Goal: Information Seeking & Learning: Learn about a topic

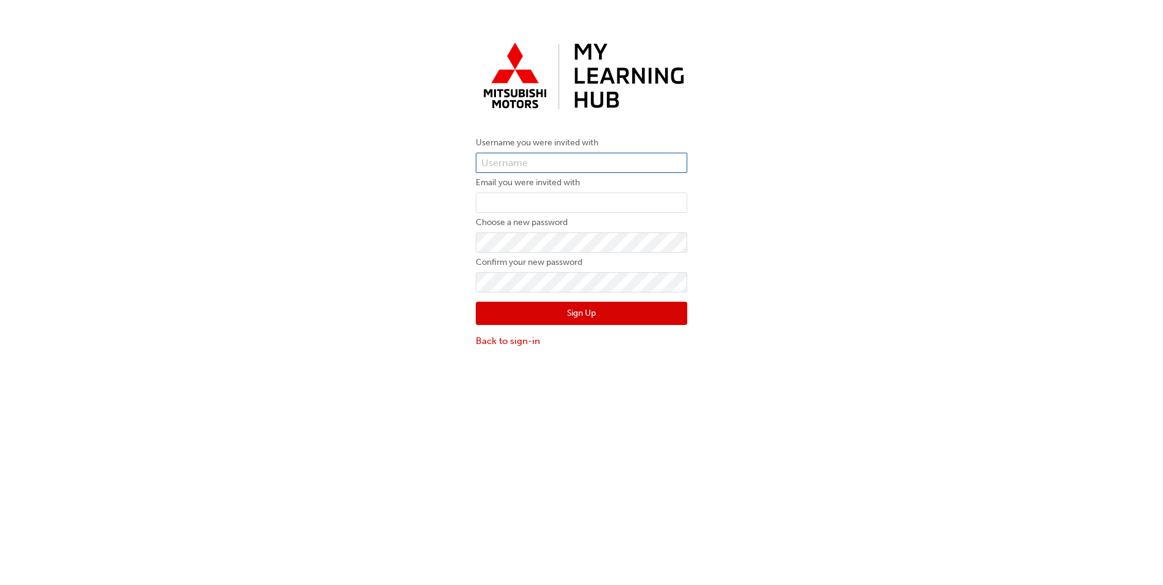
click at [531, 170] on input "text" at bounding box center [581, 163] width 211 height 21
type input "0005987503"
click at [575, 204] on input "email" at bounding box center [581, 202] width 211 height 21
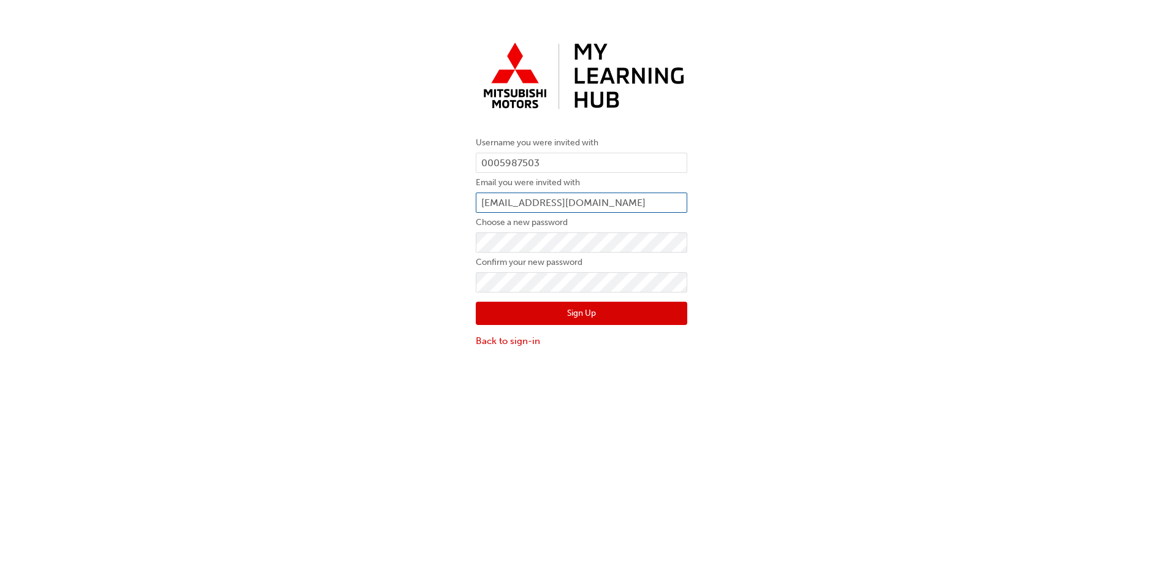
type input "alex@scenicmotors.com.au"
click at [575, 325] on div "Sign Up Back to sign-in" at bounding box center [581, 319] width 211 height 55
click at [575, 318] on button "Sign Up" at bounding box center [581, 313] width 211 height 23
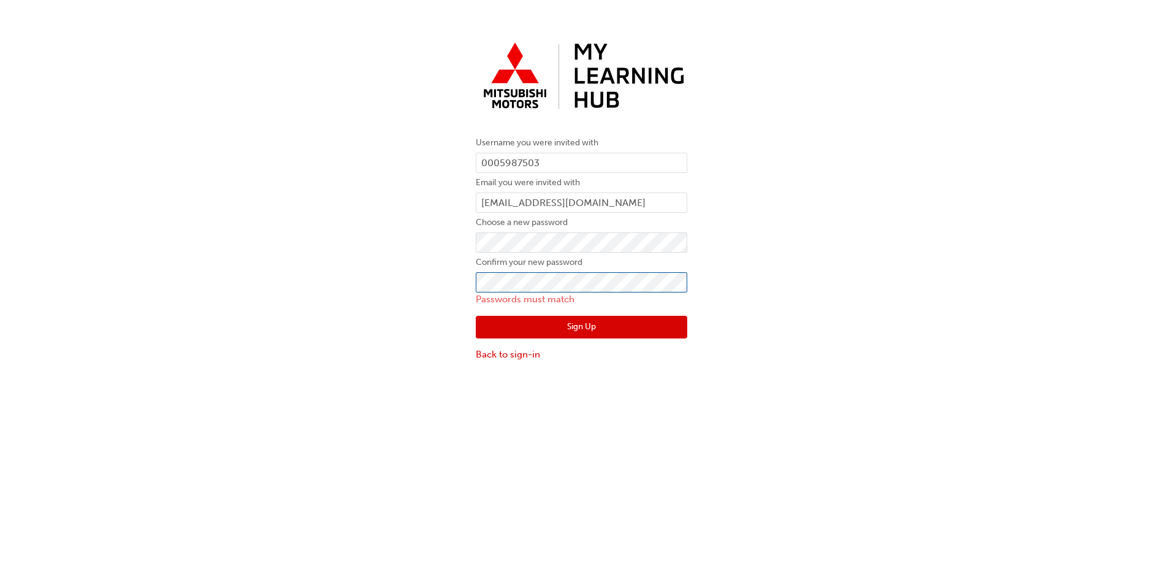
click at [418, 291] on div "Username you were invited with 0005987503 Email you were invited with alex@scen…" at bounding box center [581, 199] width 1163 height 343
click at [555, 289] on form "Username you were invited with 0005987503 Email you were invited with alex@scen…" at bounding box center [581, 248] width 211 height 226
drag, startPoint x: 554, startPoint y: 293, endPoint x: 385, endPoint y: 290, distance: 169.2
click at [385, 290] on div "Username you were invited with 0005987503 Email you were invited with alex@scen…" at bounding box center [581, 199] width 1163 height 343
click at [41, 249] on div "Username you were invited with 0005987503 Email you were invited with alex@scen…" at bounding box center [581, 199] width 1163 height 343
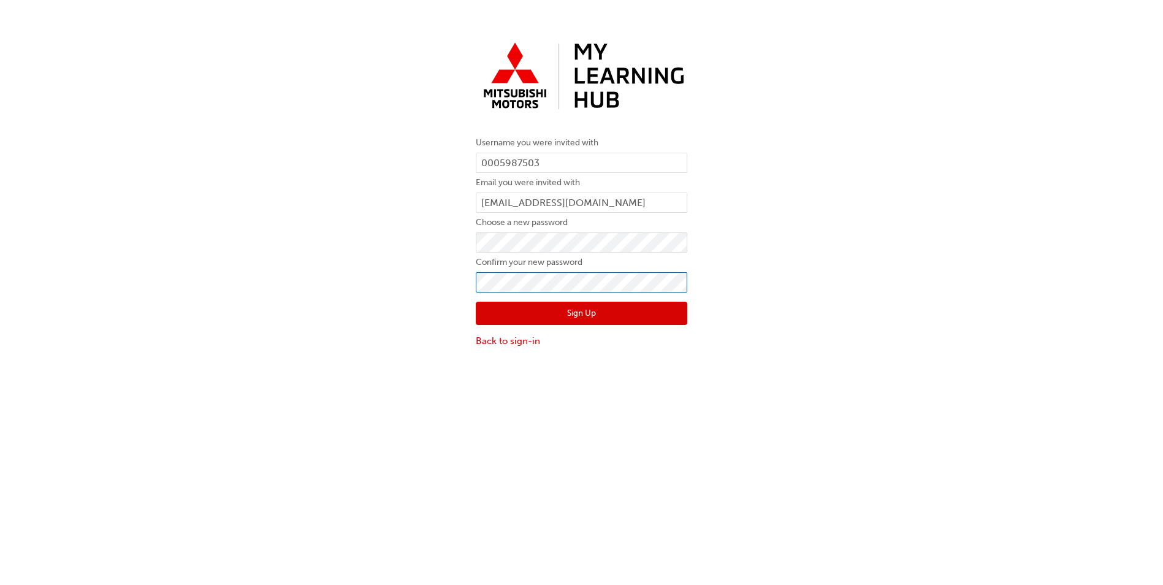
click button "Sign Up" at bounding box center [581, 313] width 211 height 23
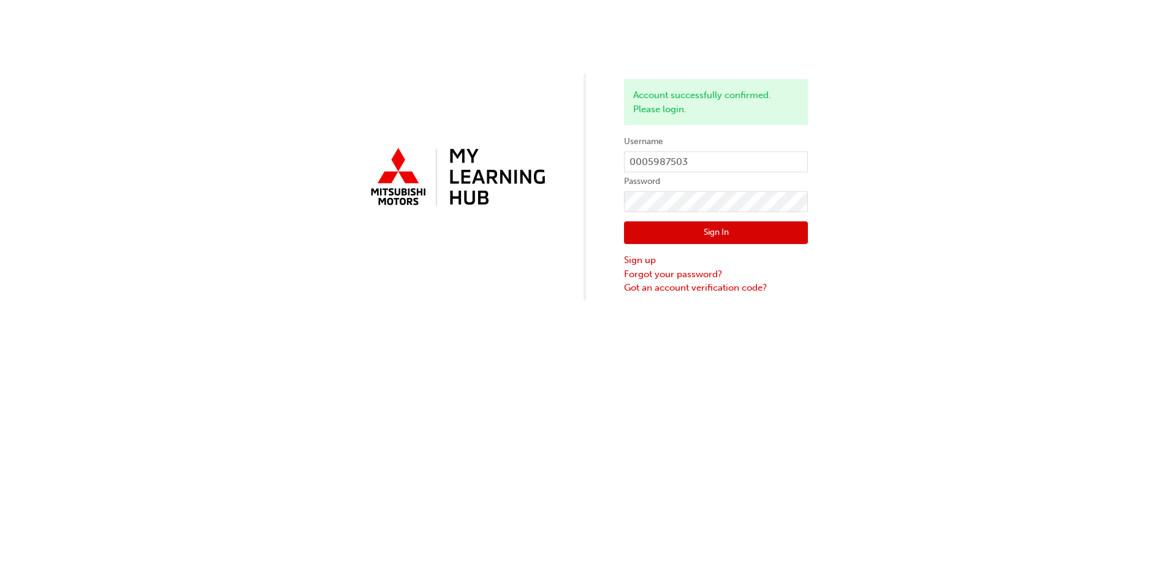
click at [743, 225] on button "Sign In" at bounding box center [716, 232] width 184 height 23
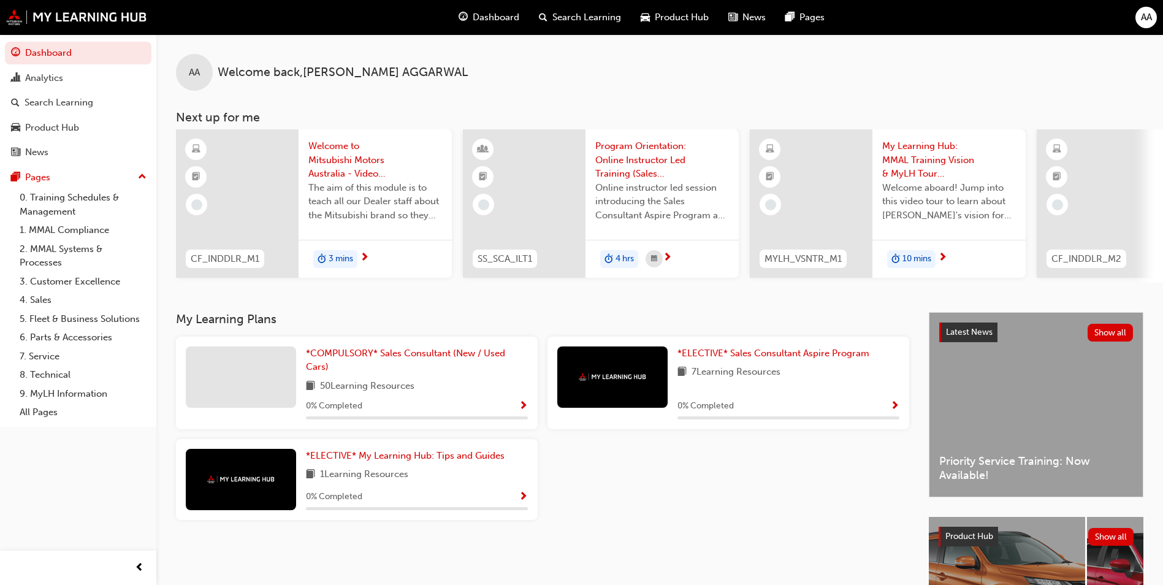
click at [381, 240] on div "3 mins" at bounding box center [374, 259] width 153 height 39
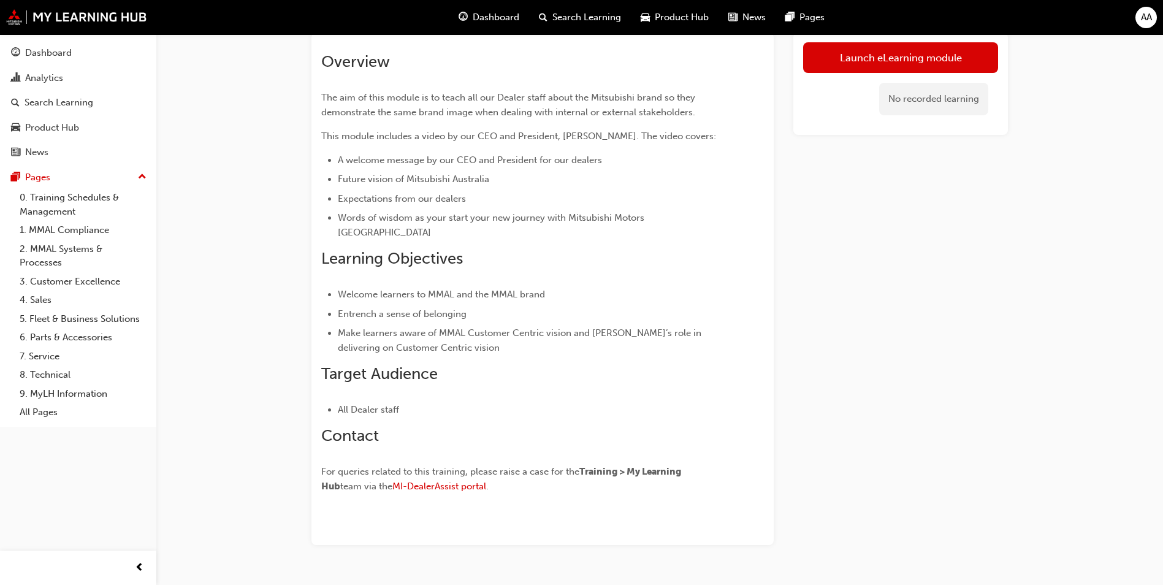
scroll to position [93, 0]
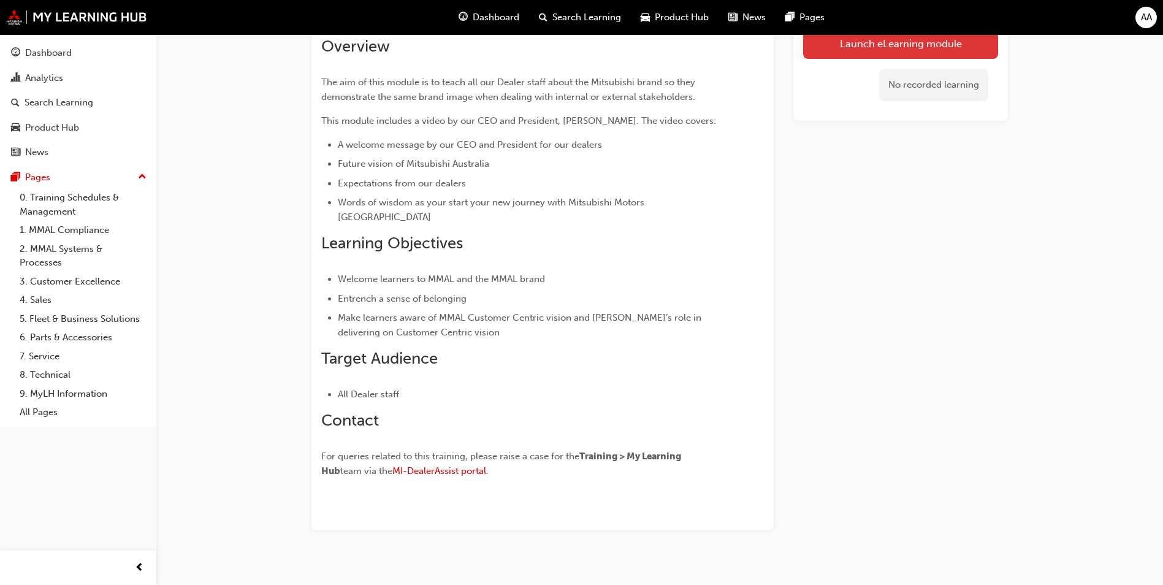
click at [900, 41] on link "Launch eLearning module" at bounding box center [900, 43] width 195 height 31
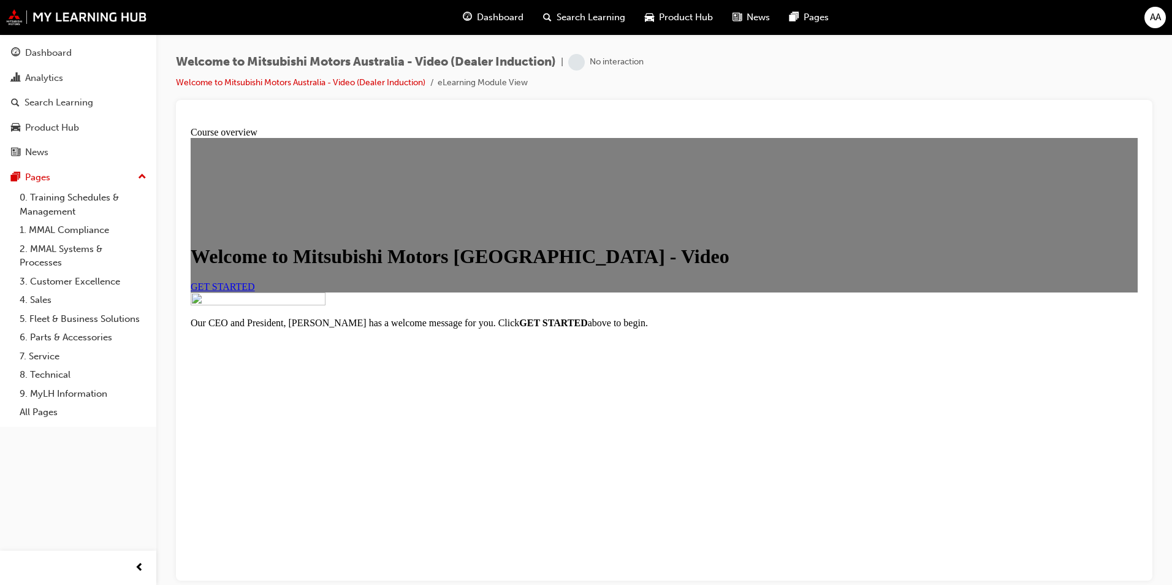
scroll to position [118, 0]
click at [255, 281] on link "GET STARTED" at bounding box center [223, 286] width 64 height 10
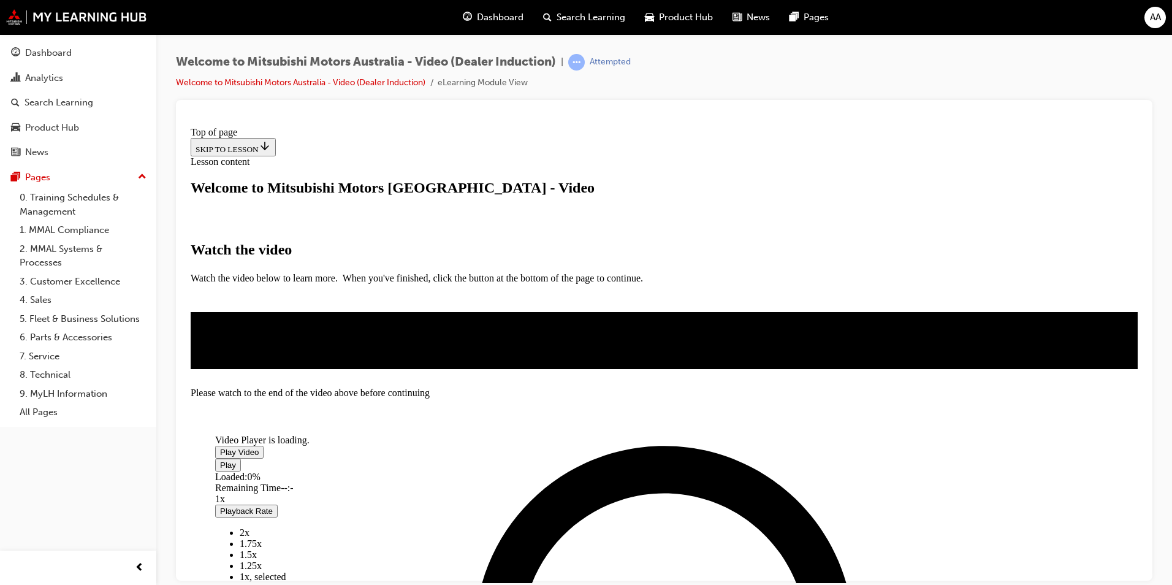
scroll to position [184, 0]
click at [220, 447] on span "Video player" at bounding box center [220, 451] width 0 height 9
click at [1102, 340] on div "Video Player is loading. Play Video Pause Loaded : 14.96% 0:14 Remaining Time -…" at bounding box center [664, 340] width 947 height 1
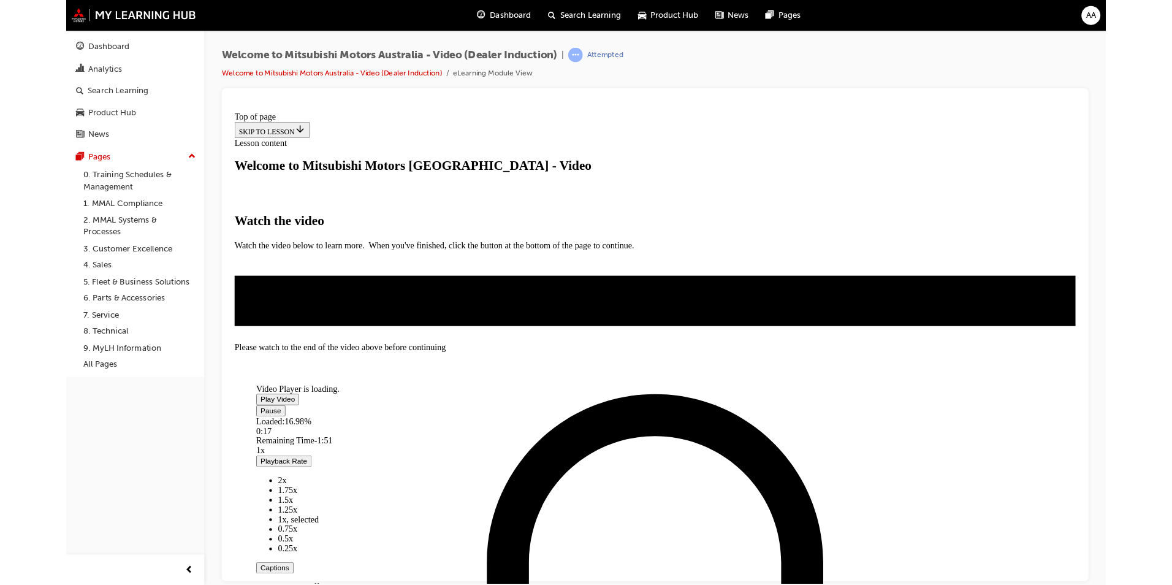
scroll to position [63, 0]
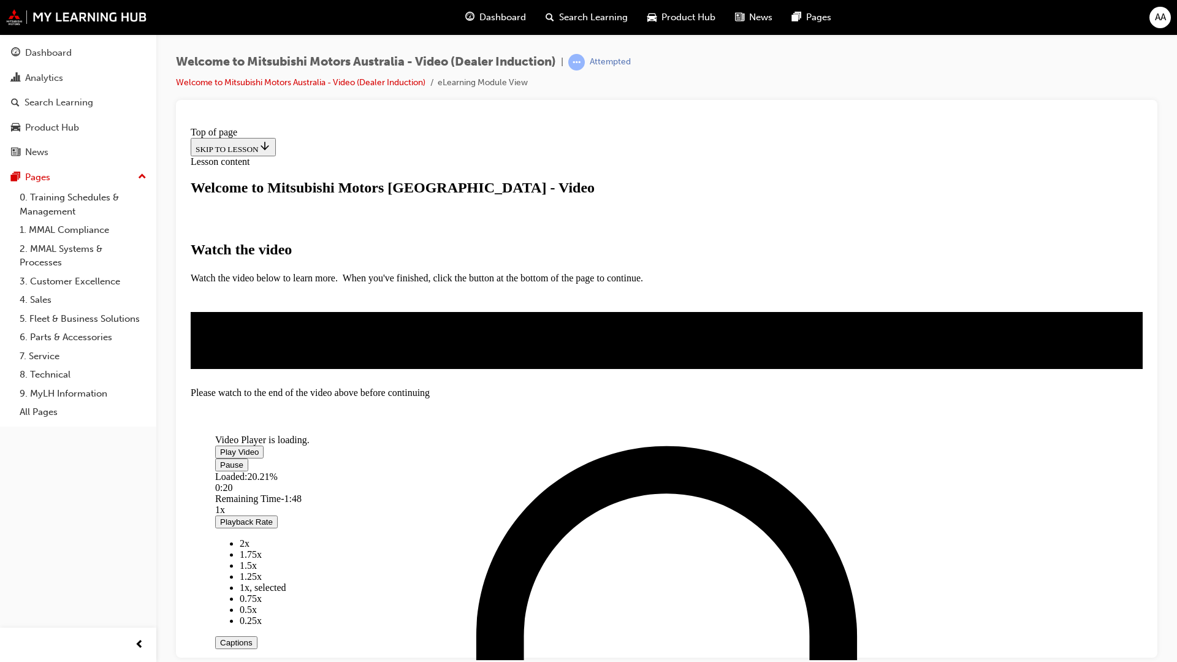
click at [399, 431] on video "Video player" at bounding box center [307, 386] width 184 height 92
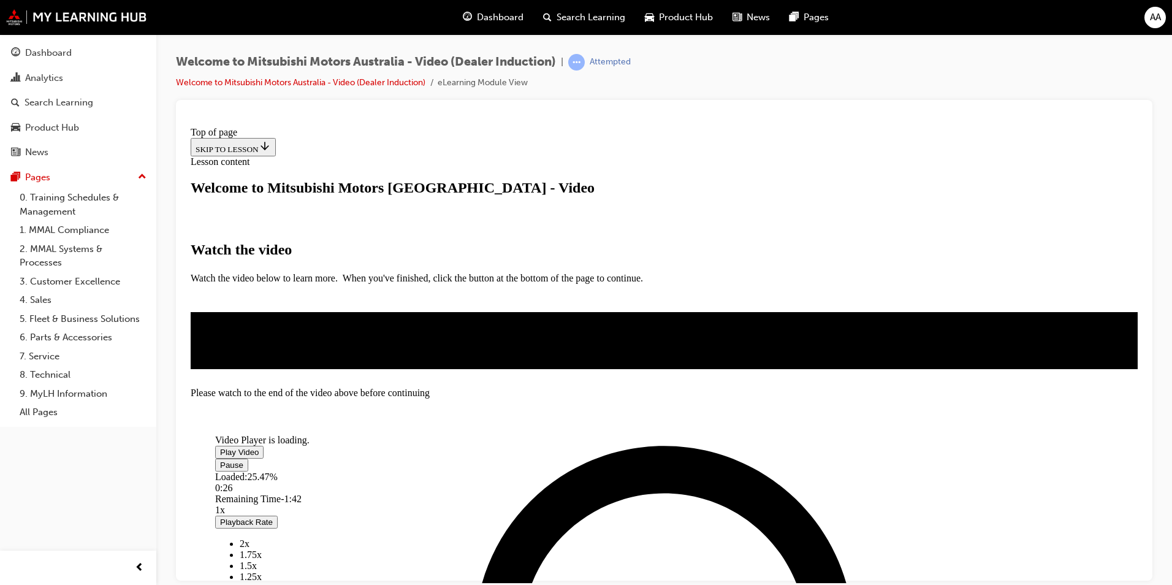
scroll to position [124, 0]
click at [399, 412] on video "Video player" at bounding box center [307, 386] width 184 height 92
click at [220, 447] on span "Video player" at bounding box center [220, 451] width 0 height 9
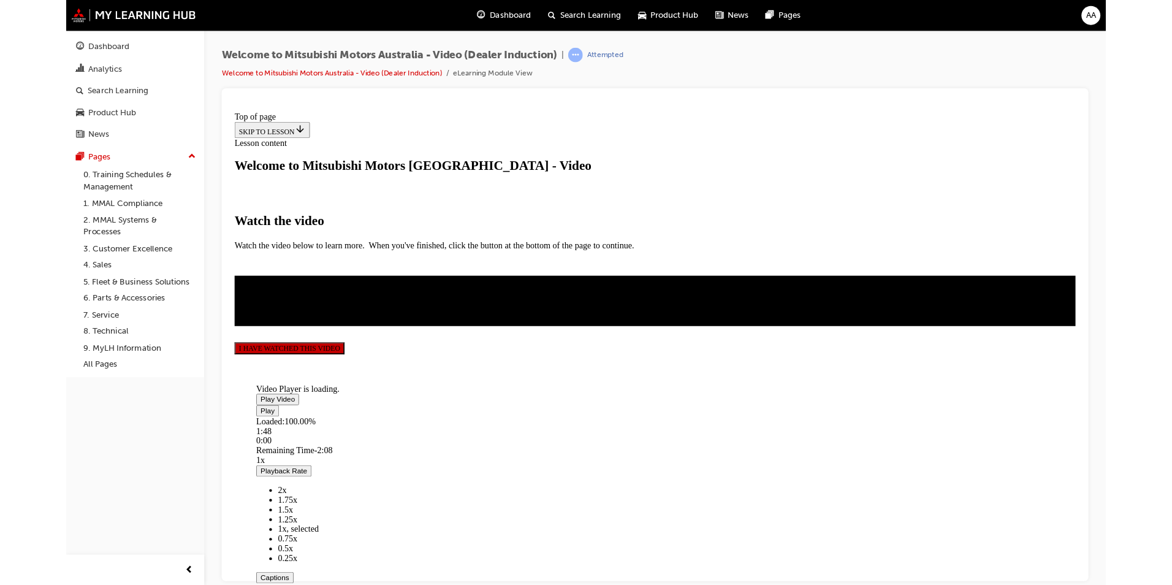
scroll to position [61, 0]
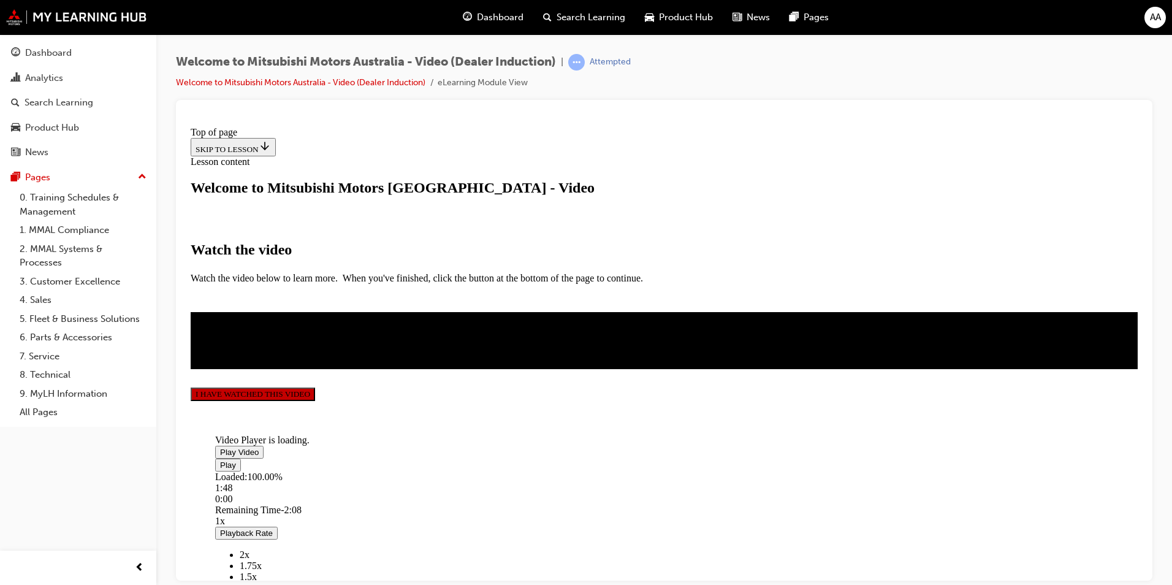
scroll to position [262, 0]
click at [315, 400] on button "I HAVE WATCHED THIS VIDEO" at bounding box center [253, 393] width 124 height 13
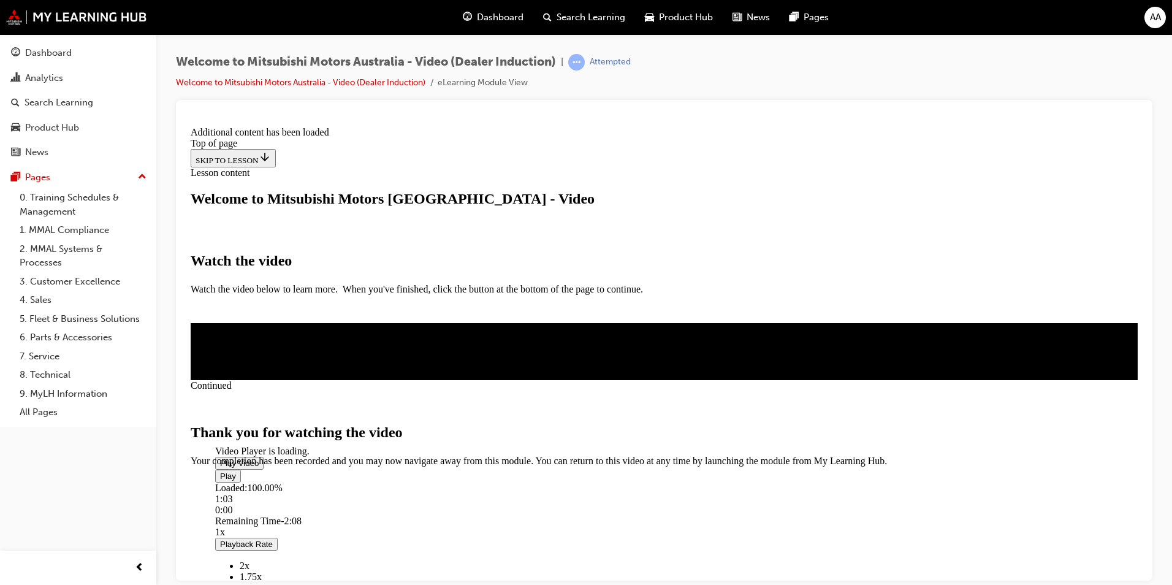
scroll to position [363, 0]
click at [266, 512] on span "CLOSE MODULE" at bounding box center [228, 517] width 75 height 10
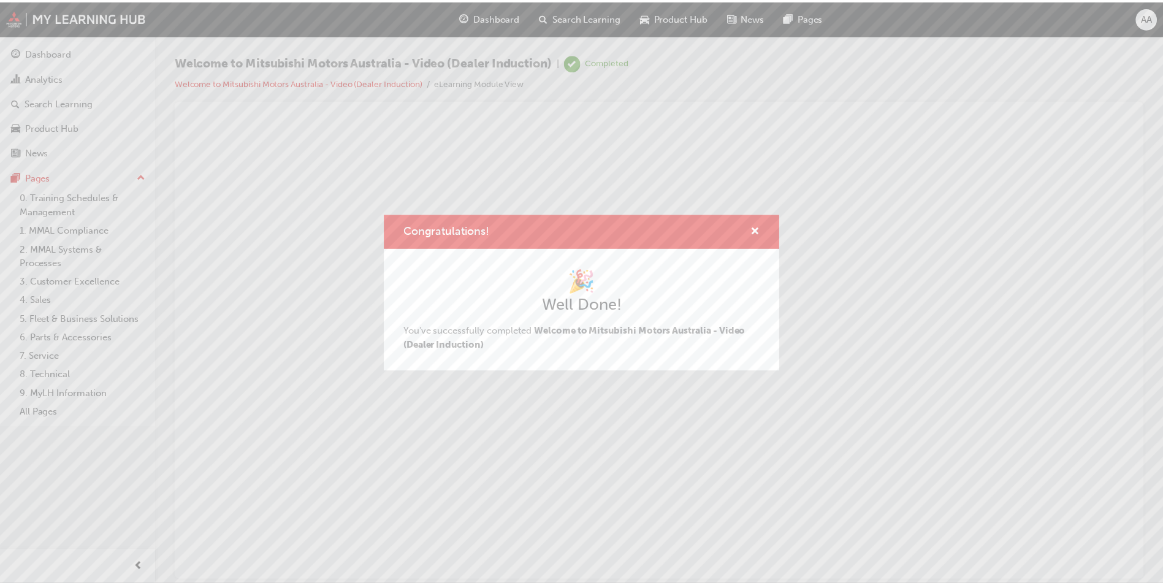
scroll to position [0, 0]
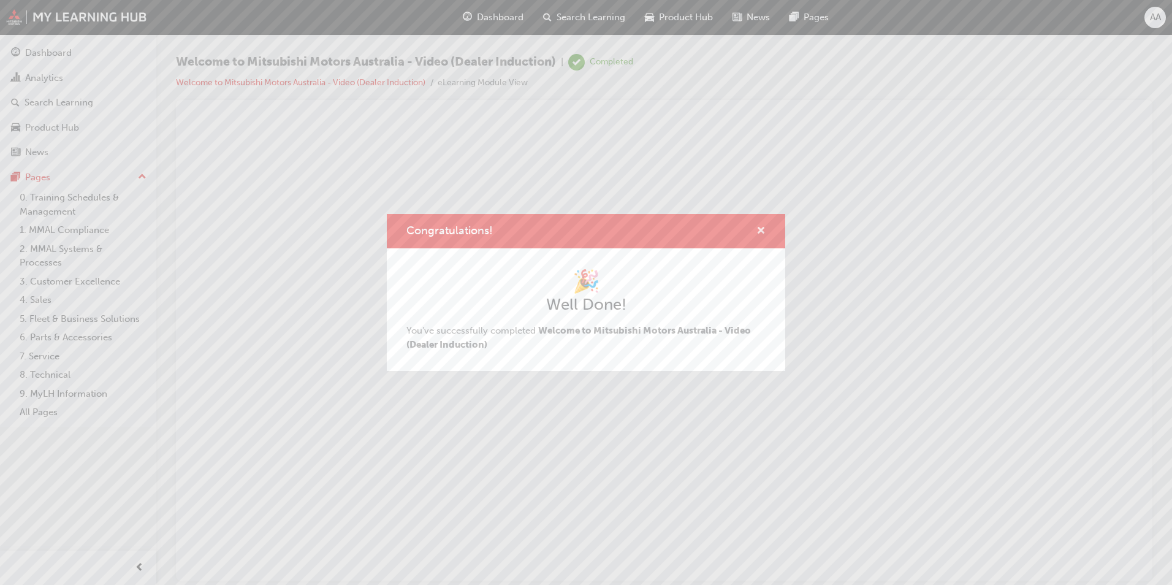
click at [762, 230] on span "cross-icon" at bounding box center [760, 231] width 9 height 11
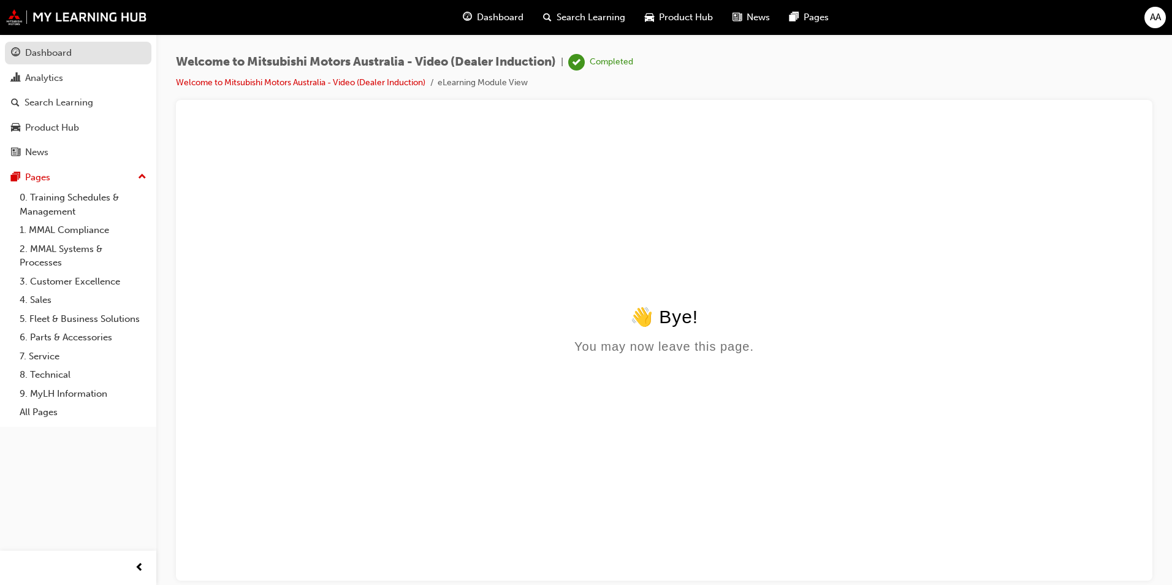
click at [36, 61] on link "Dashboard" at bounding box center [78, 53] width 146 height 23
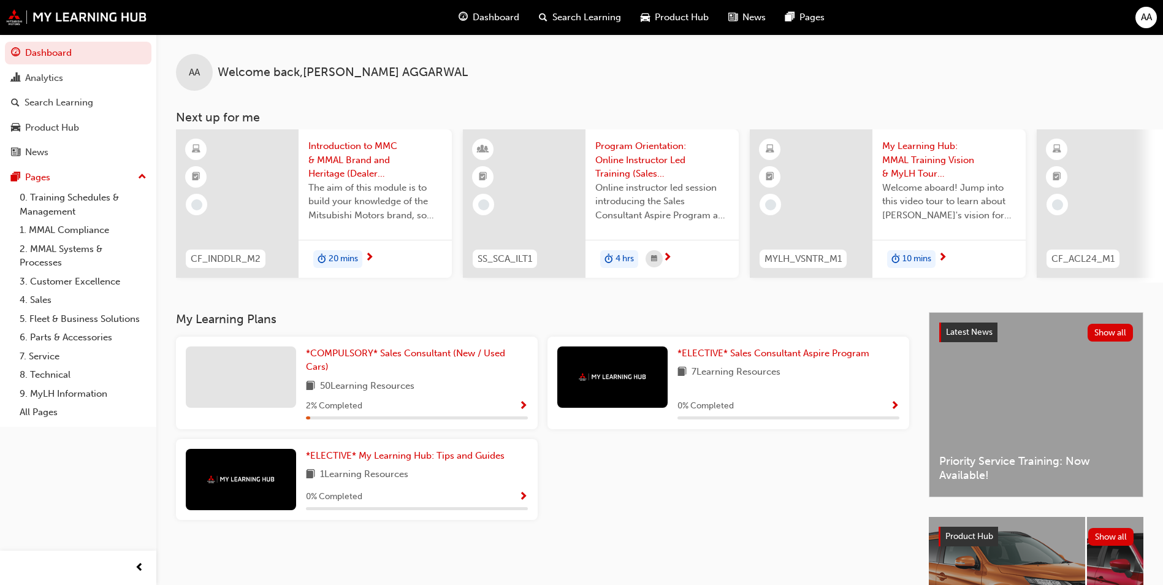
click at [390, 254] on div "20 mins" at bounding box center [374, 259] width 153 height 39
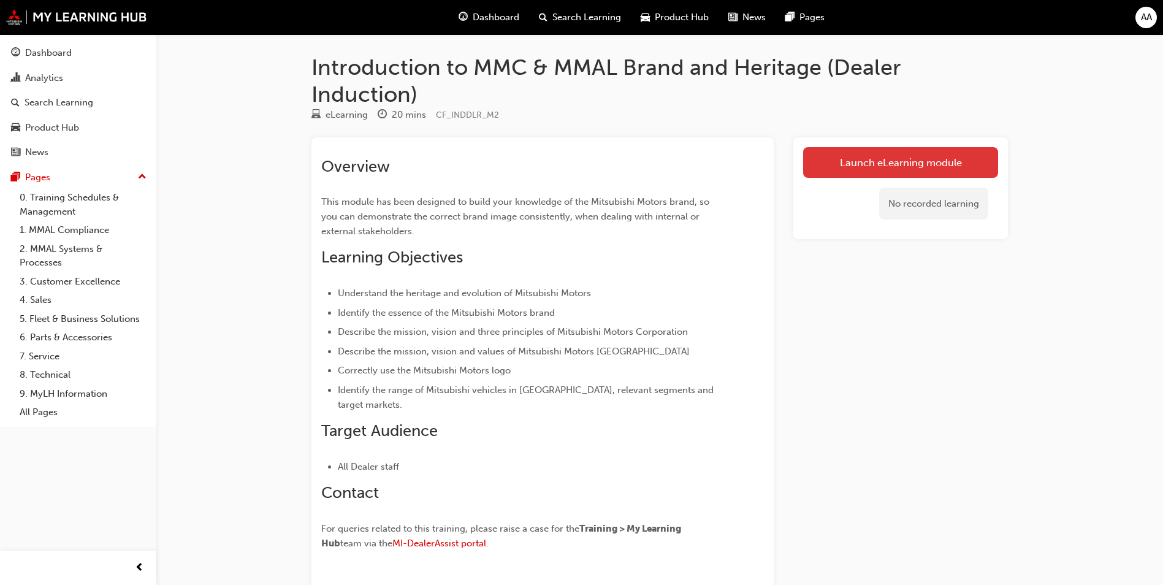
click at [871, 159] on link "Launch eLearning module" at bounding box center [900, 162] width 195 height 31
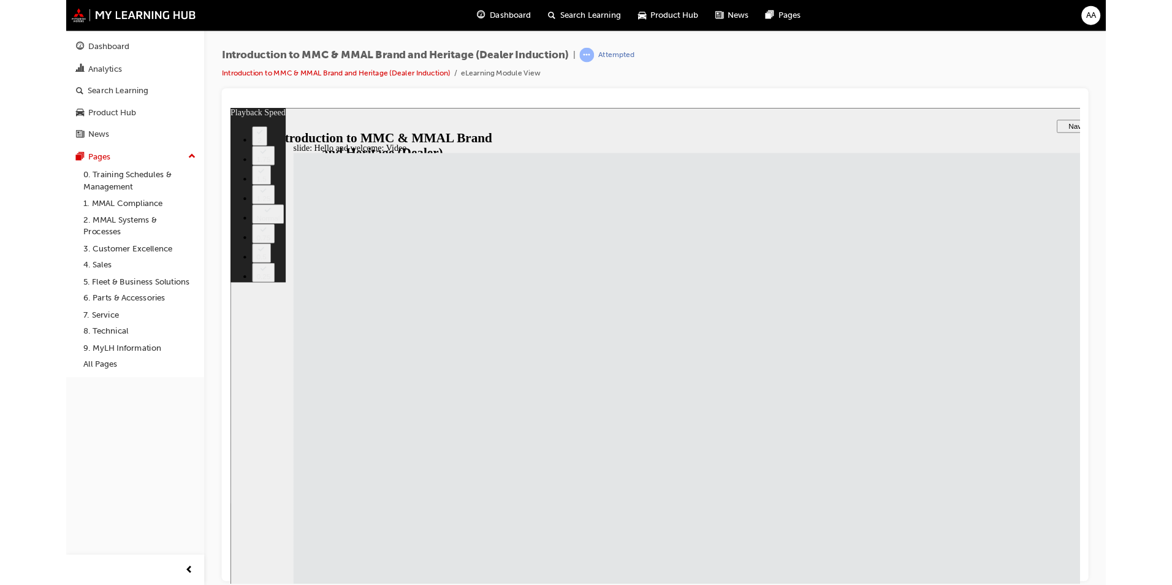
type input "33"
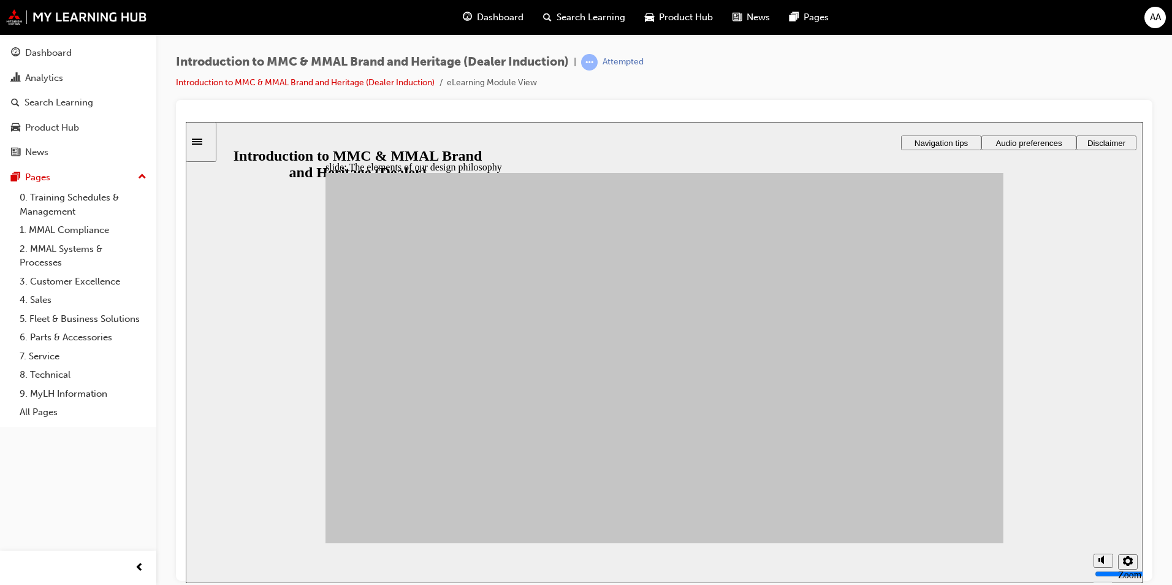
drag, startPoint x: 424, startPoint y: 360, endPoint x: 856, endPoint y: 289, distance: 437.8
drag, startPoint x: 397, startPoint y: 405, endPoint x: 740, endPoint y: 476, distance: 350.4
drag, startPoint x: 498, startPoint y: 429, endPoint x: 406, endPoint y: 414, distance: 93.7
drag, startPoint x: 395, startPoint y: 456, endPoint x: 839, endPoint y: 445, distance: 444.4
drag, startPoint x: 579, startPoint y: 370, endPoint x: 856, endPoint y: 408, distance: 279.6
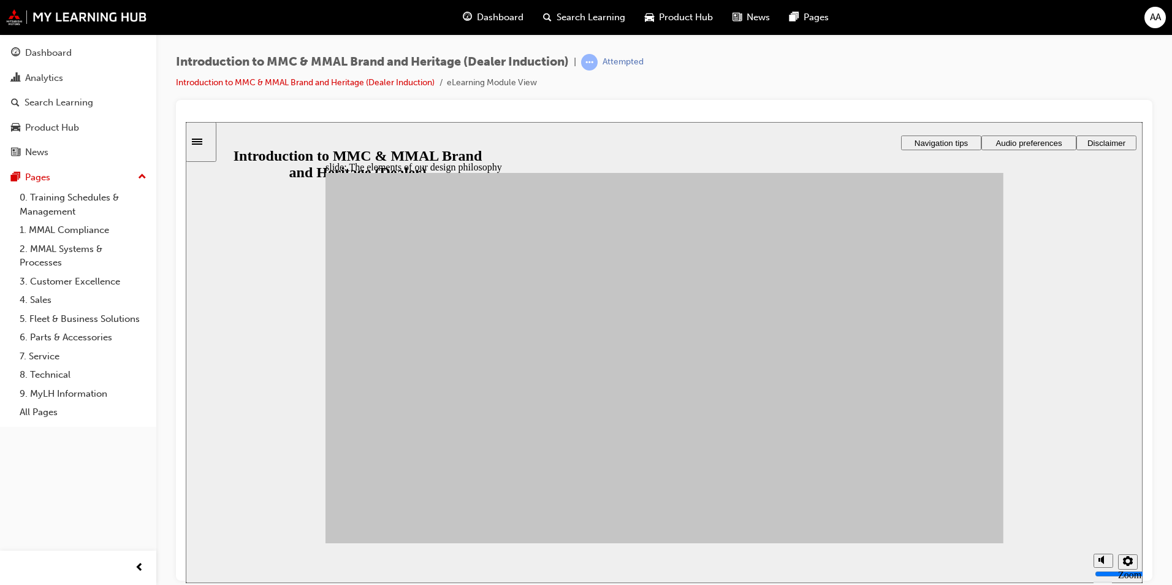
drag, startPoint x: 492, startPoint y: 431, endPoint x: 852, endPoint y: 360, distance: 367.3
drag, startPoint x: 570, startPoint y: 463, endPoint x: 842, endPoint y: 316, distance: 309.0
drag, startPoint x: 572, startPoint y: 406, endPoint x: 728, endPoint y: 438, distance: 159.5
drag, startPoint x: 472, startPoint y: 385, endPoint x: 746, endPoint y: 393, distance: 274.7
drag, startPoint x: 473, startPoint y: 463, endPoint x: 737, endPoint y: 369, distance: 281.1
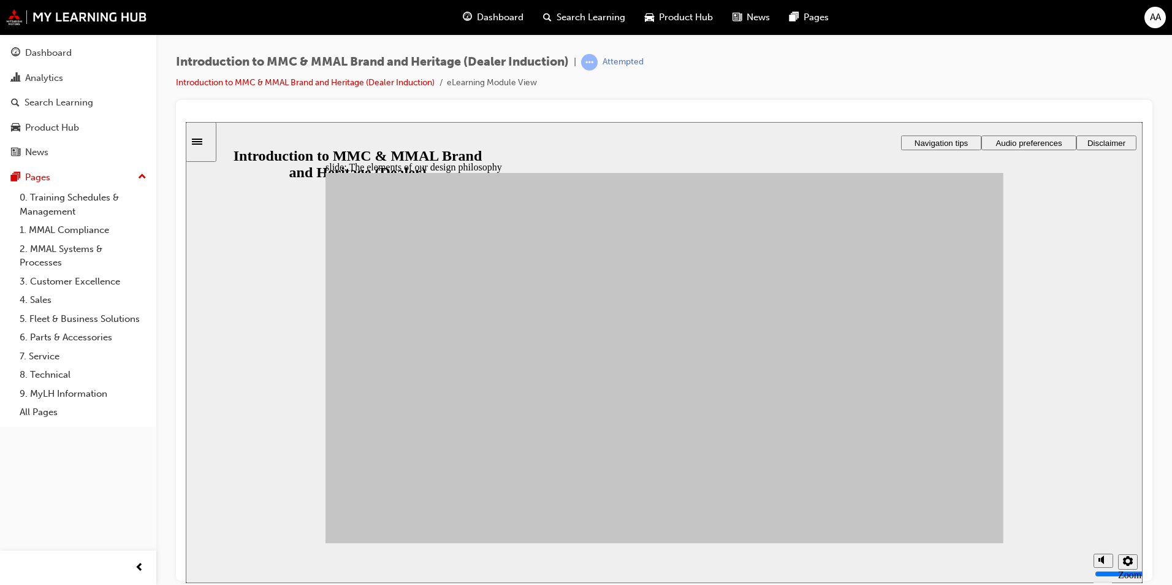
drag, startPoint x: 506, startPoint y: 354, endPoint x: 761, endPoint y: 319, distance: 257.2
